Goal: Task Accomplishment & Management: Complete application form

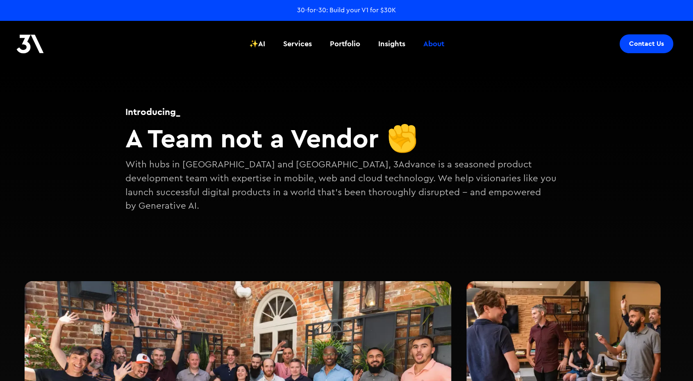
click at [657, 48] on link "Contact Us" at bounding box center [646, 43] width 54 height 19
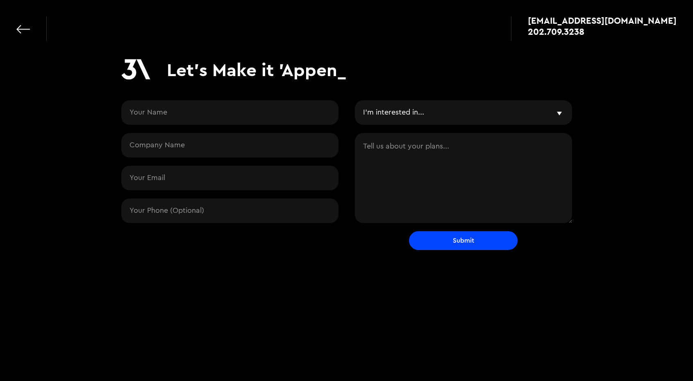
click at [483, 123] on select "I'm interested in... Free Workshop (AI/Product) Gen-AI, LLMs, RAG Mobile or Web…" at bounding box center [463, 112] width 217 height 25
click at [432, 116] on select "I'm interested in... Free Workshop (AI/Product) Gen-AI, LLMs, RAG Mobile or Web…" at bounding box center [463, 112] width 217 height 25
select select "v1"
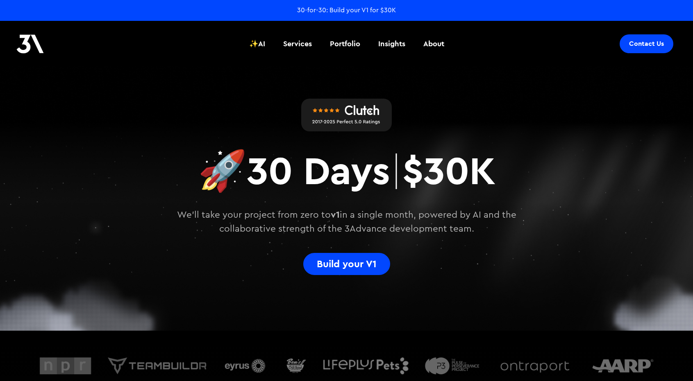
click at [652, 47] on div "Contact Us" at bounding box center [646, 44] width 35 height 8
click at [376, 258] on div "Build your V1" at bounding box center [347, 263] width 68 height 11
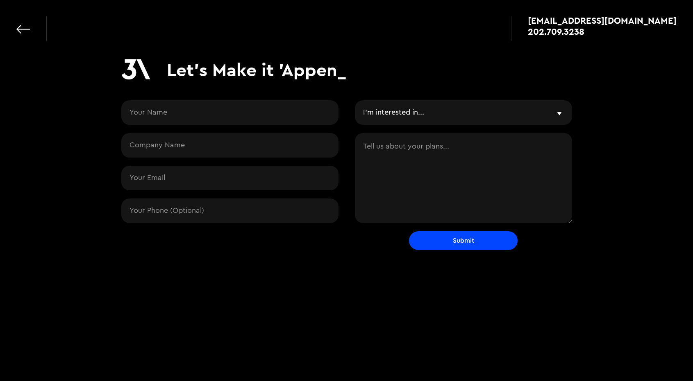
click at [15, 6] on div "[EMAIL_ADDRESS][DOMAIN_NAME] 202.709.3238" at bounding box center [346, 24] width 693 height 49
click at [22, 23] on link at bounding box center [23, 30] width 14 height 14
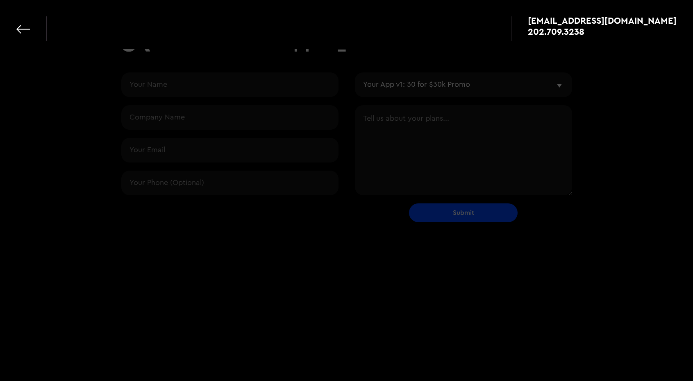
select select "v1"
